Goal: Find specific page/section: Find specific page/section

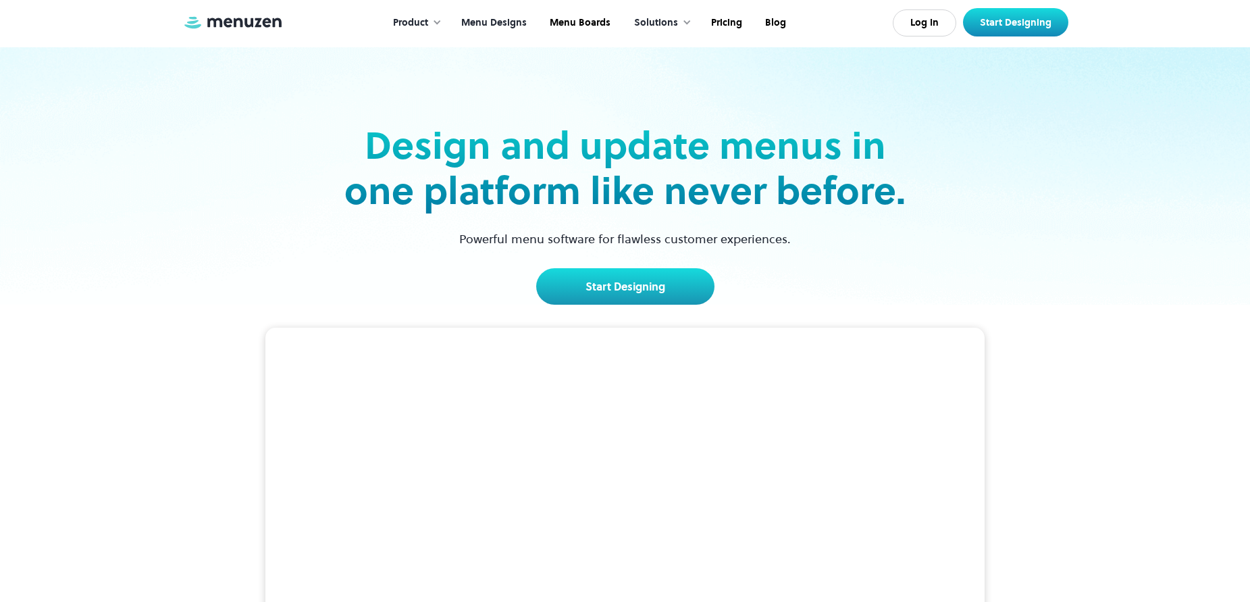
click at [515, 17] on link "Menu Designs" at bounding box center [492, 23] width 88 height 42
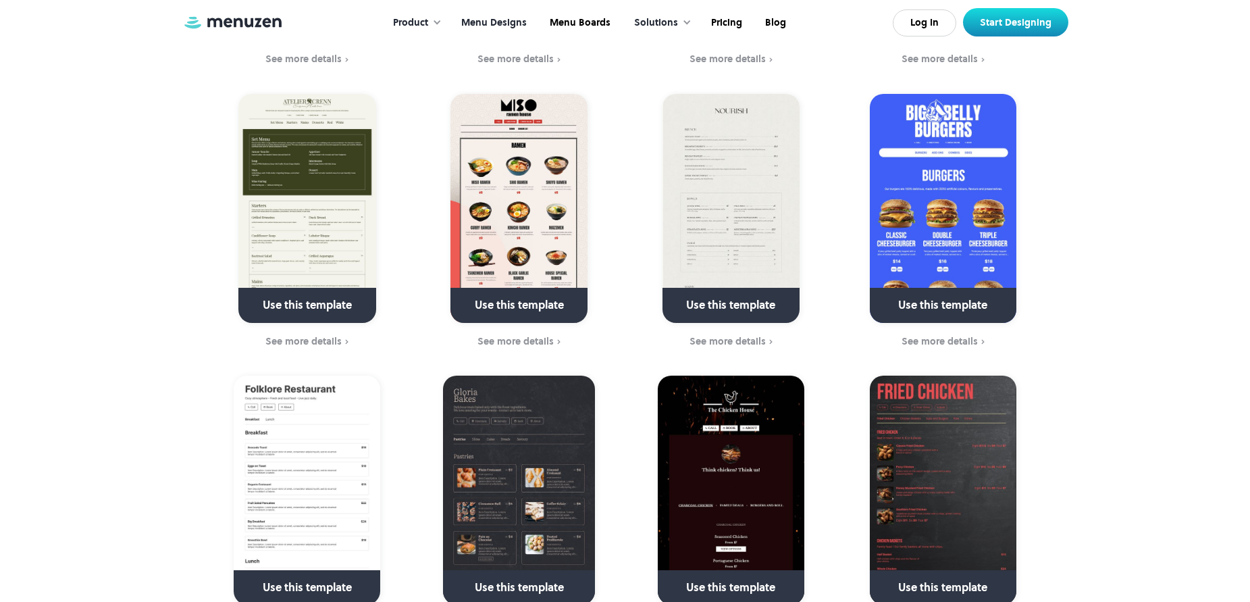
scroll to position [743, 0]
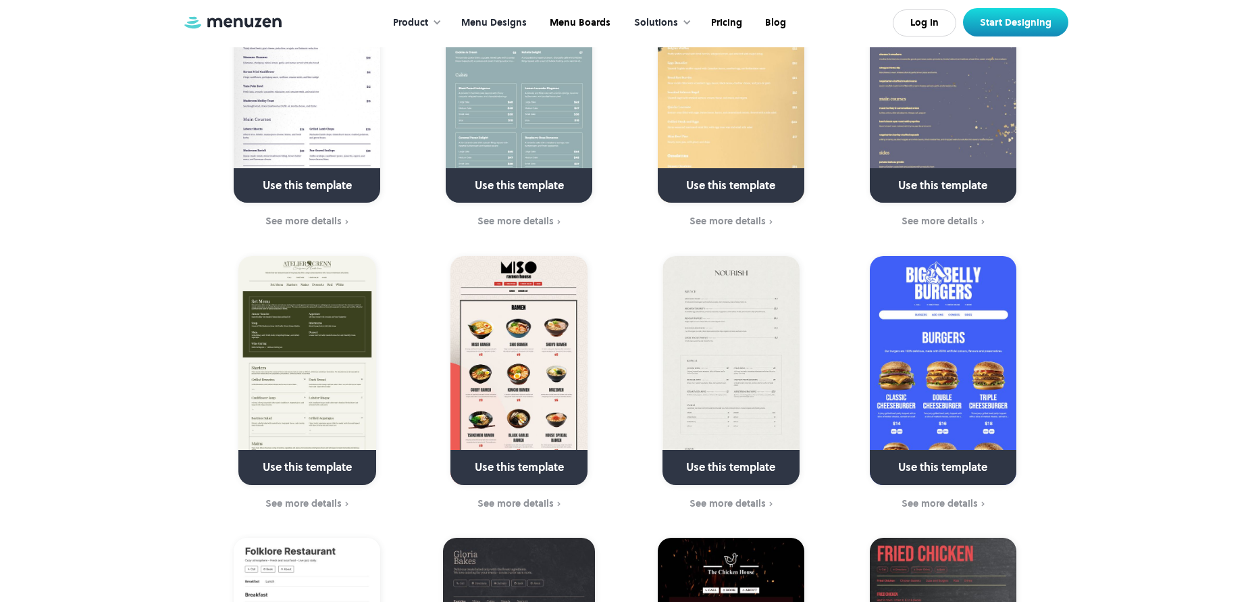
click at [679, 272] on img at bounding box center [731, 370] width 137 height 229
